Goal: Find contact information: Find contact information

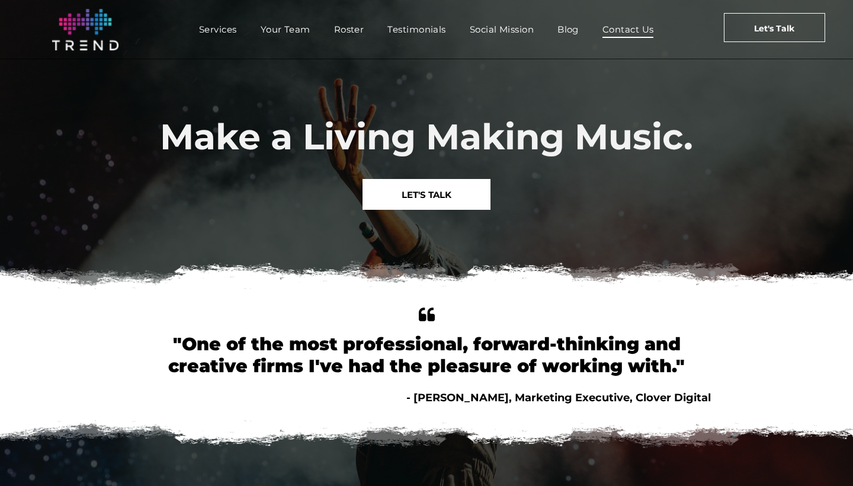
click at [626, 34] on span "Contact Us" at bounding box center [628, 29] width 52 height 17
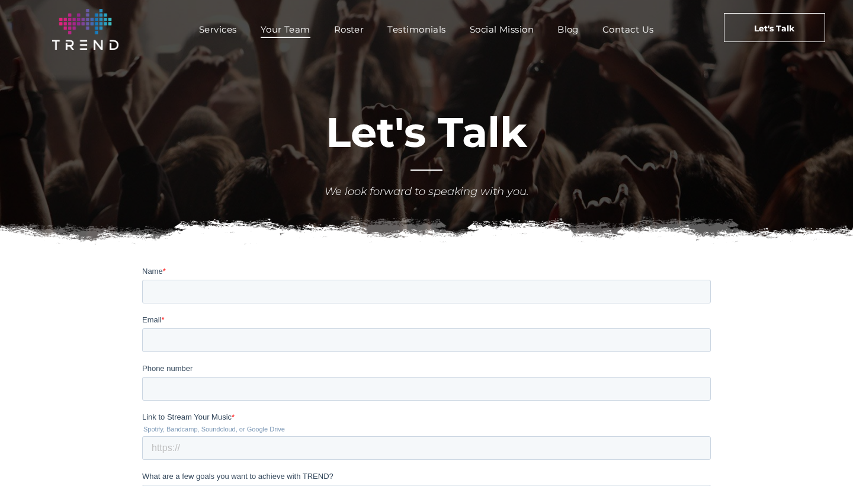
click at [290, 36] on span "Your Team" at bounding box center [286, 29] width 50 height 17
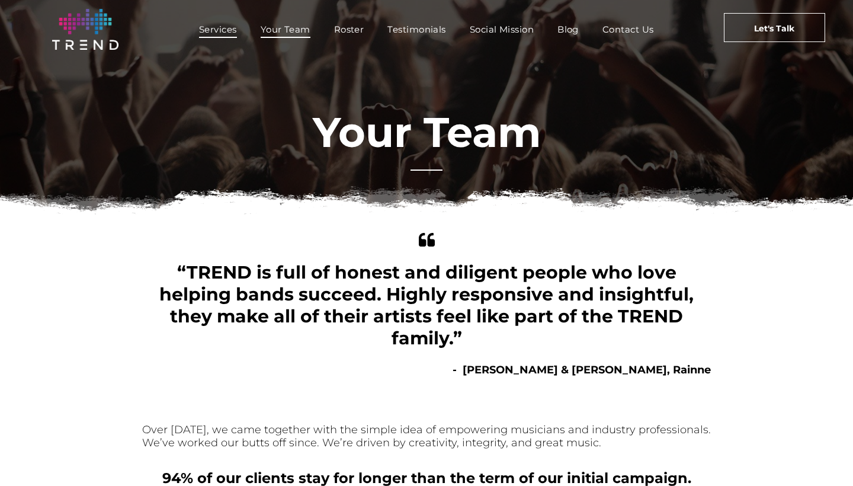
click at [218, 31] on span "Services" at bounding box center [218, 29] width 38 height 17
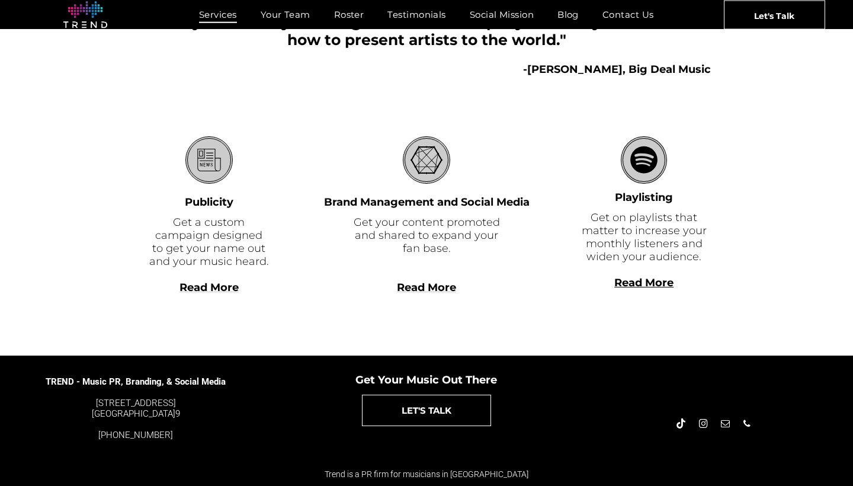
scroll to position [314, 0]
